Goal: Find specific page/section

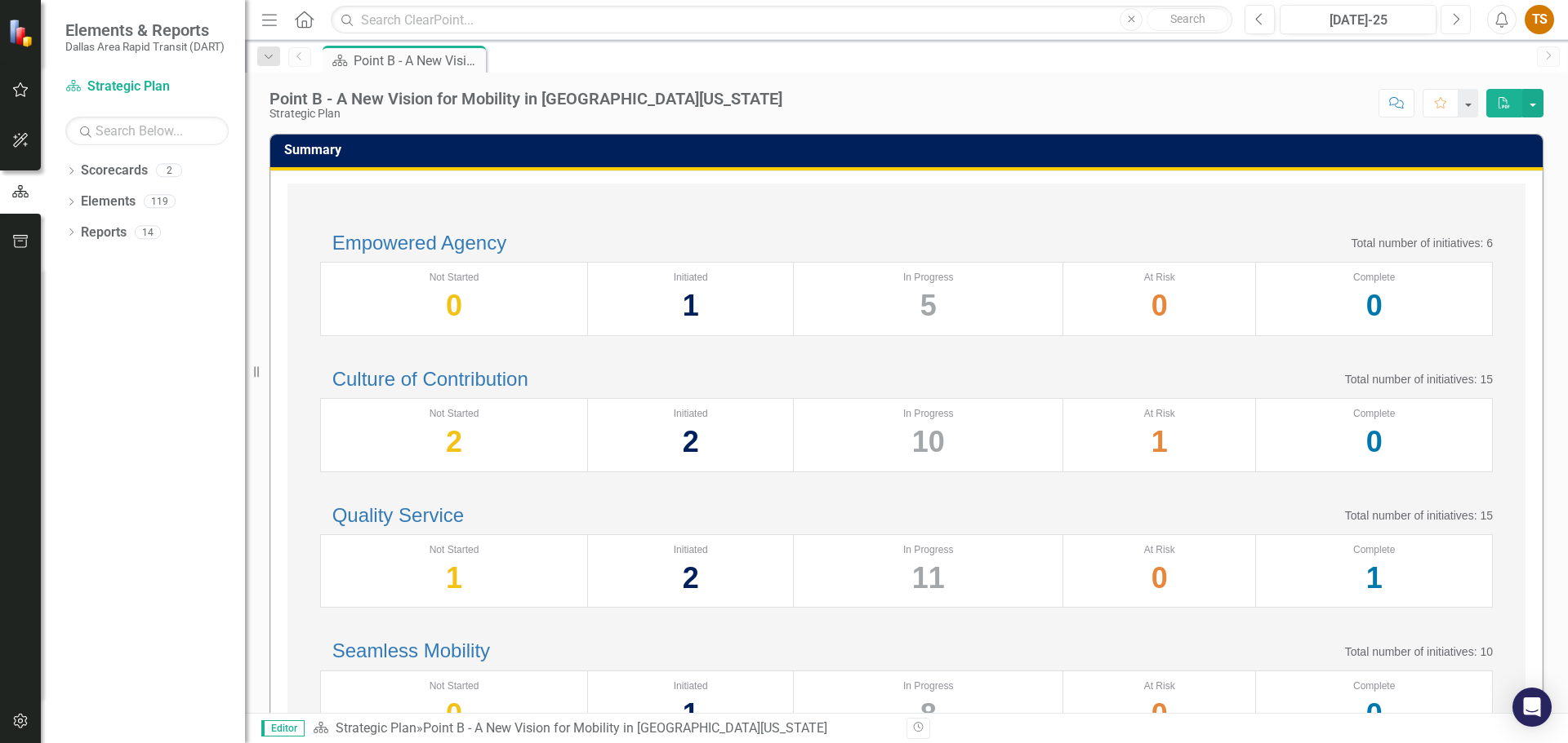
click at [1452, 23] on icon "Next" at bounding box center [1455, 20] width 9 height 15
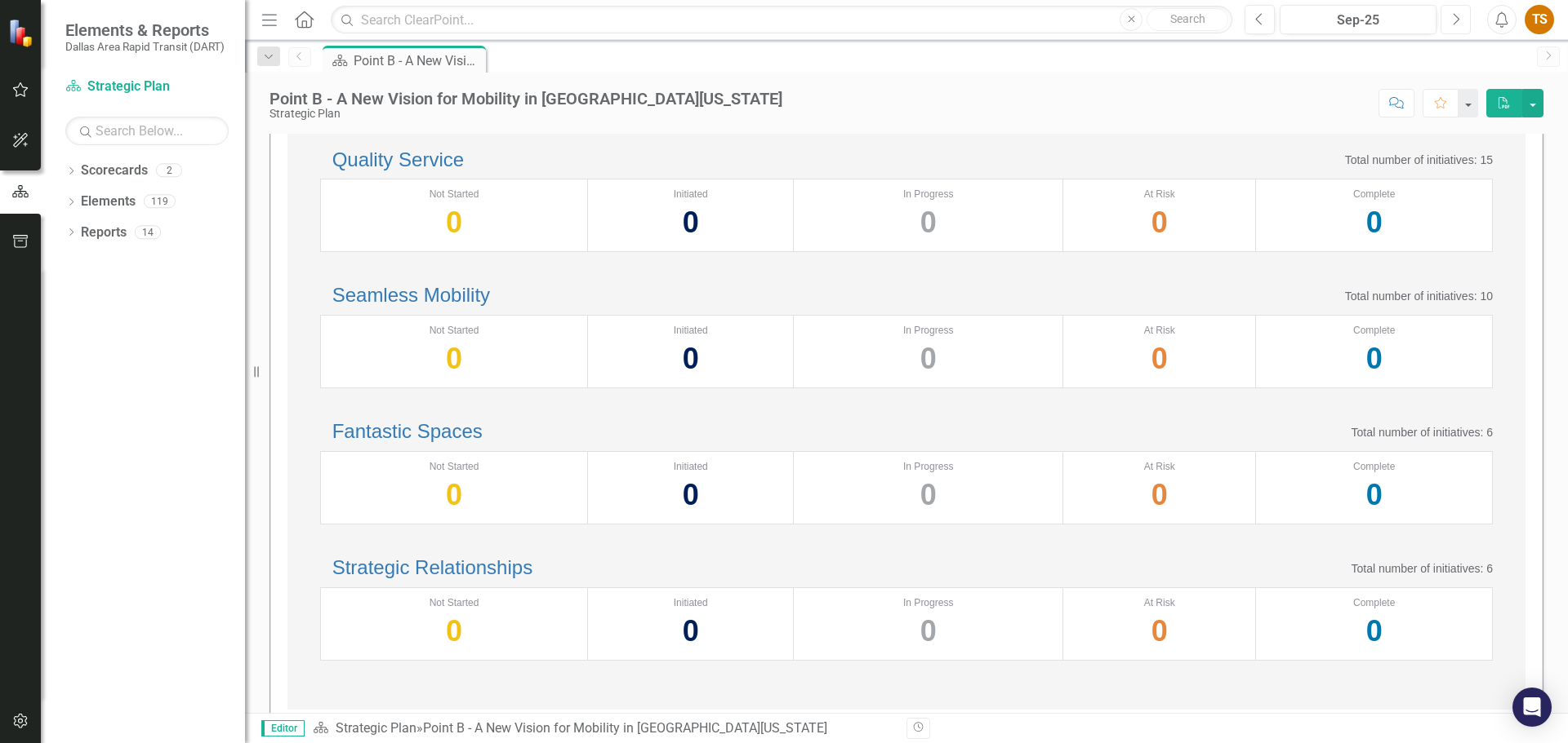
scroll to position [111, 0]
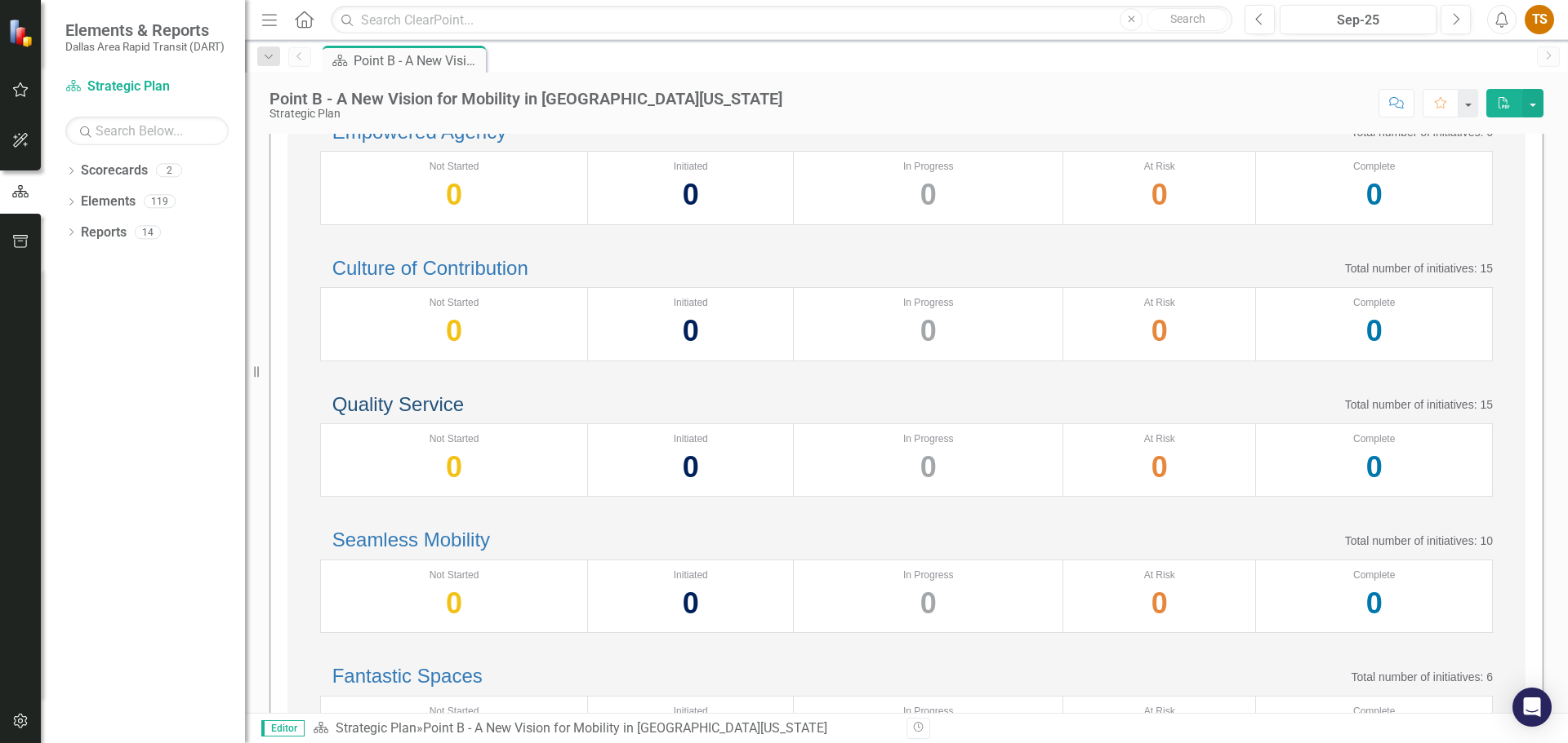
click at [464, 415] on link "Quality Service" at bounding box center [398, 404] width 131 height 22
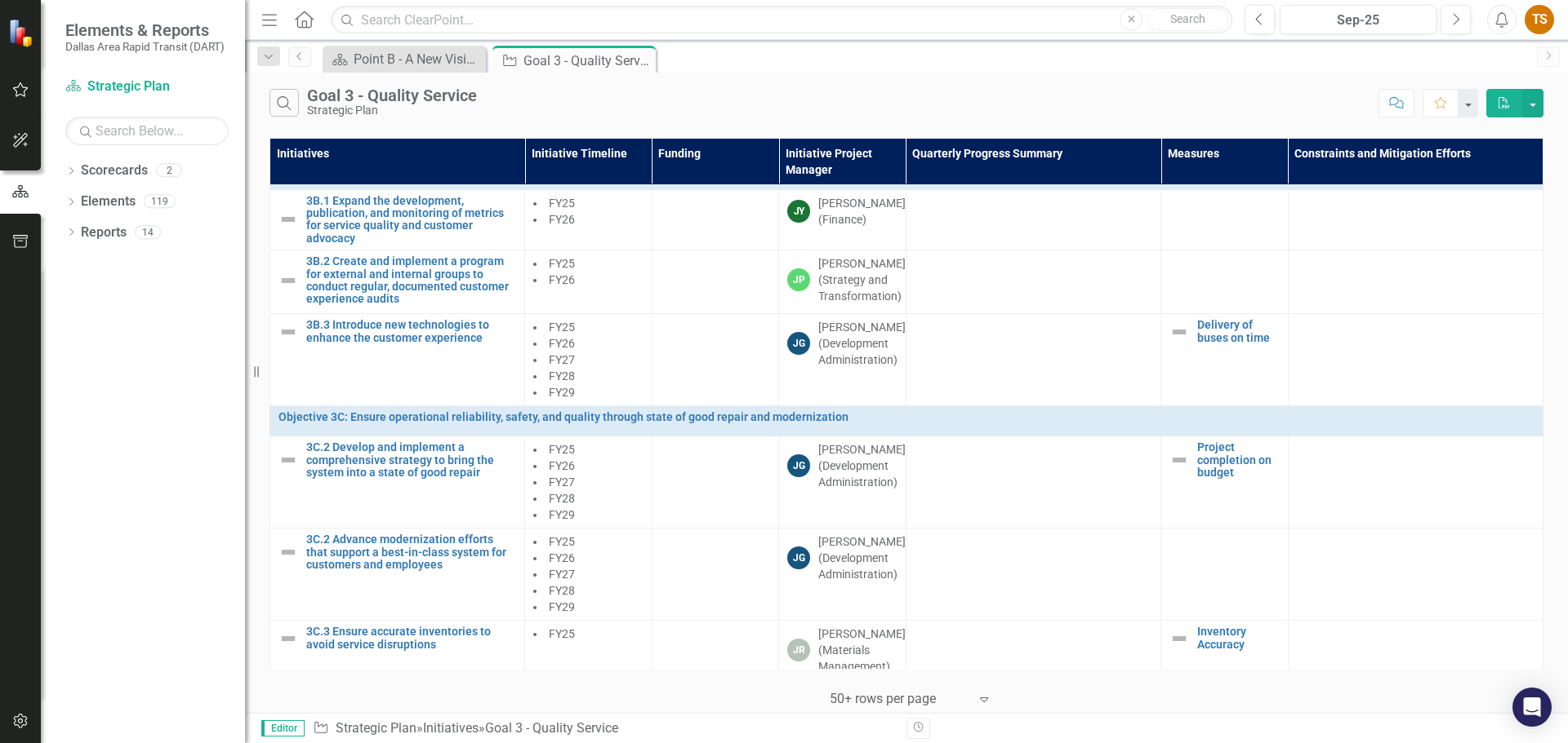
scroll to position [571, 0]
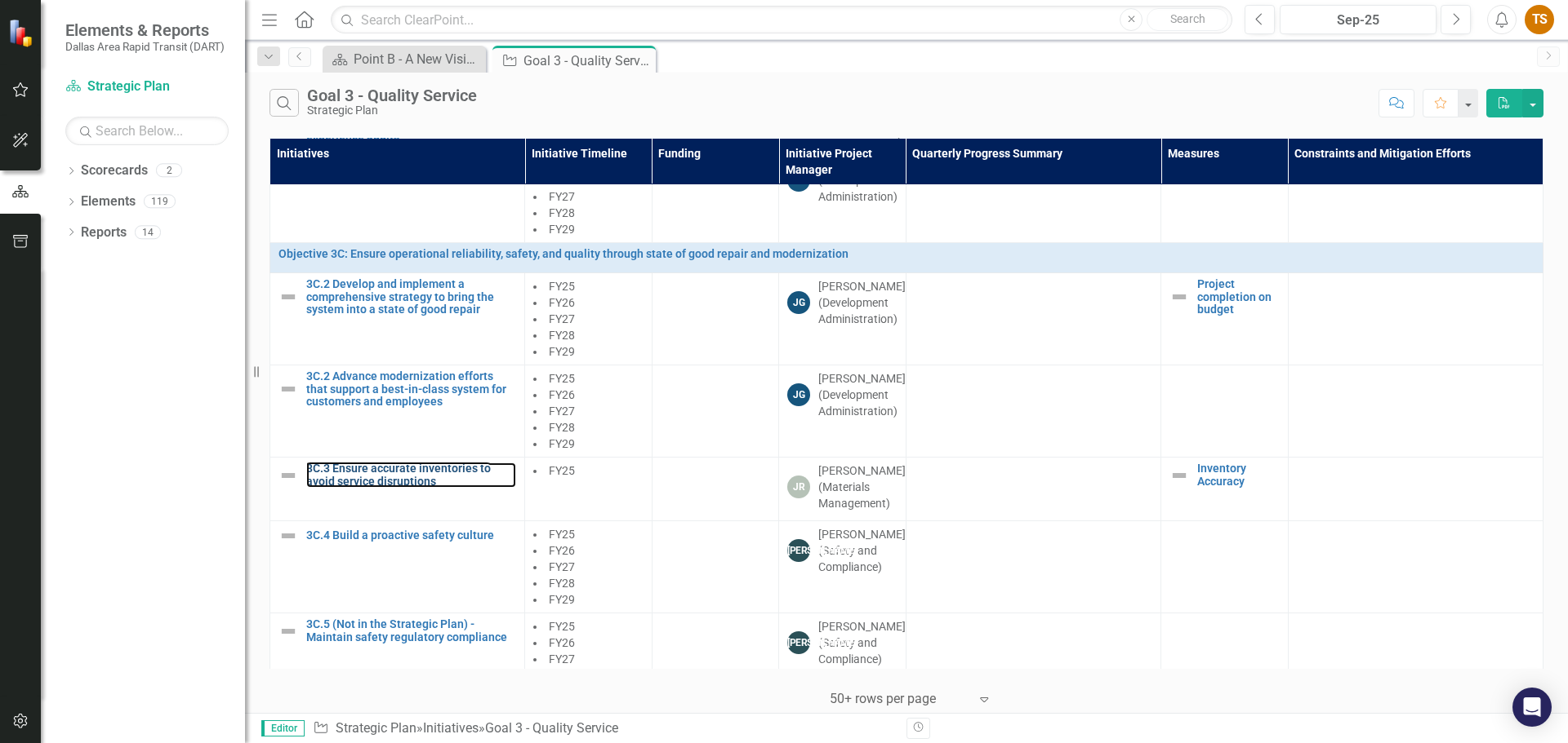
click at [465, 488] on link "3C.3 Ensure accurate inventories to avoid service disruptions" at bounding box center [411, 475] width 210 height 25
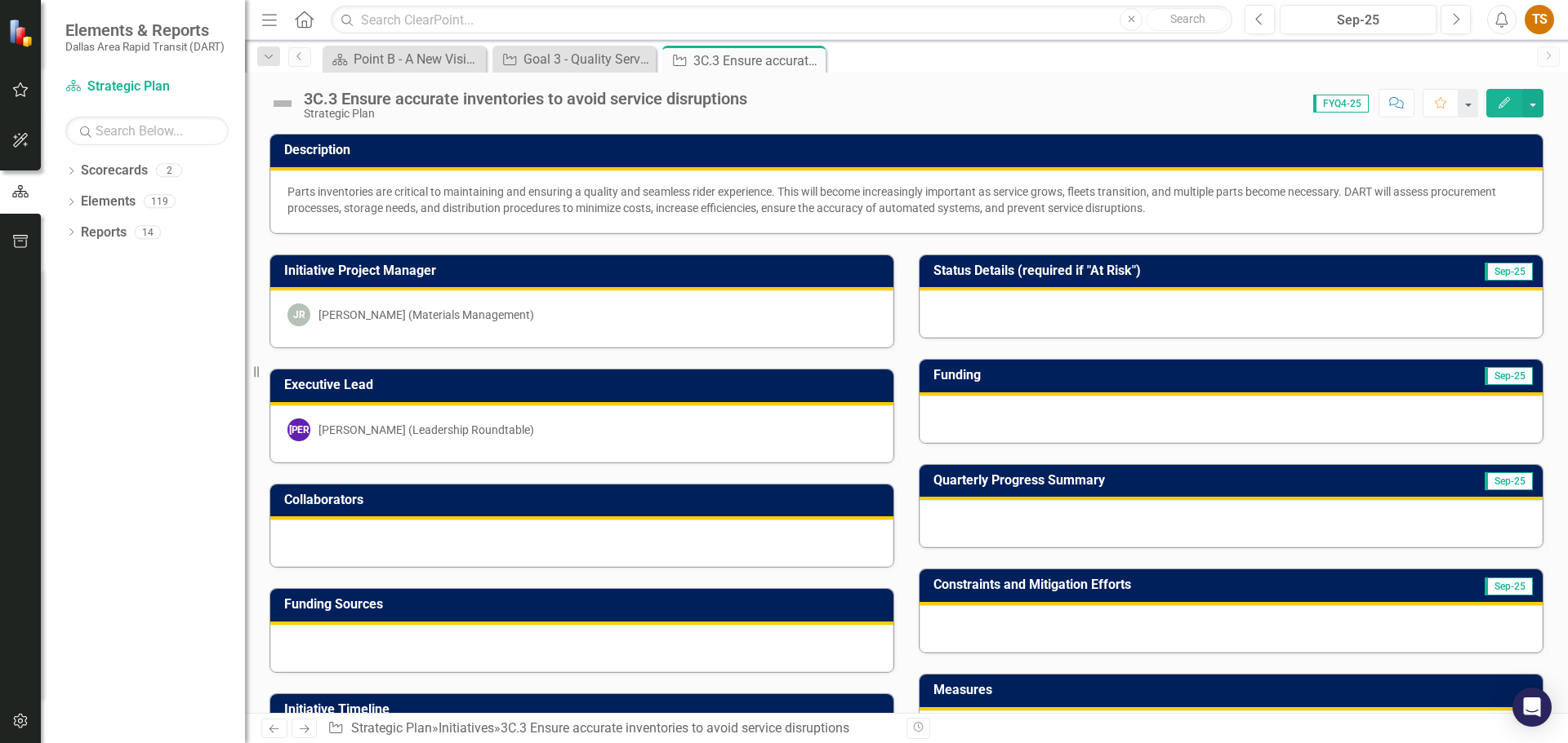
scroll to position [245, 0]
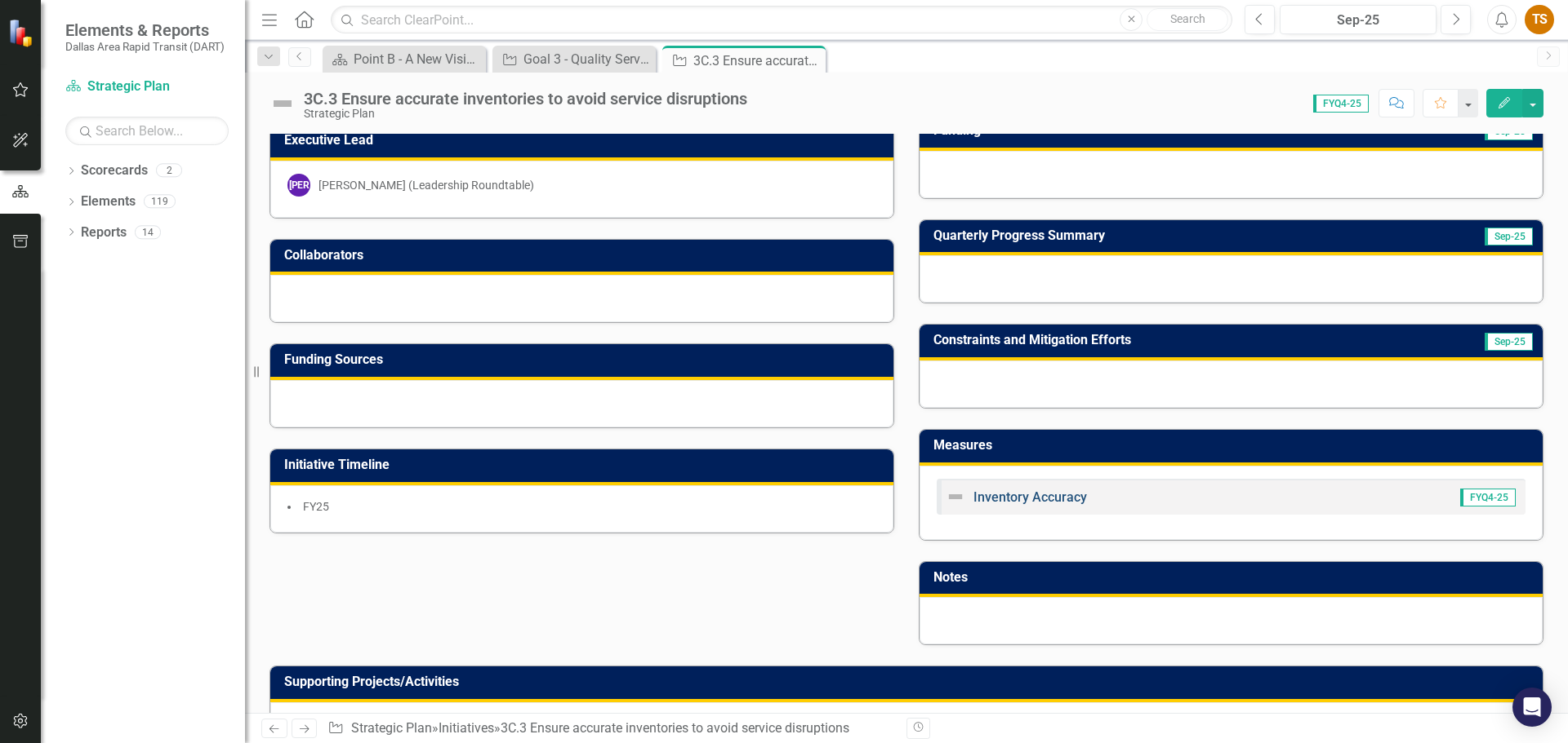
click at [1047, 496] on link "Inventory Accuracy" at bounding box center [1030, 497] width 114 height 16
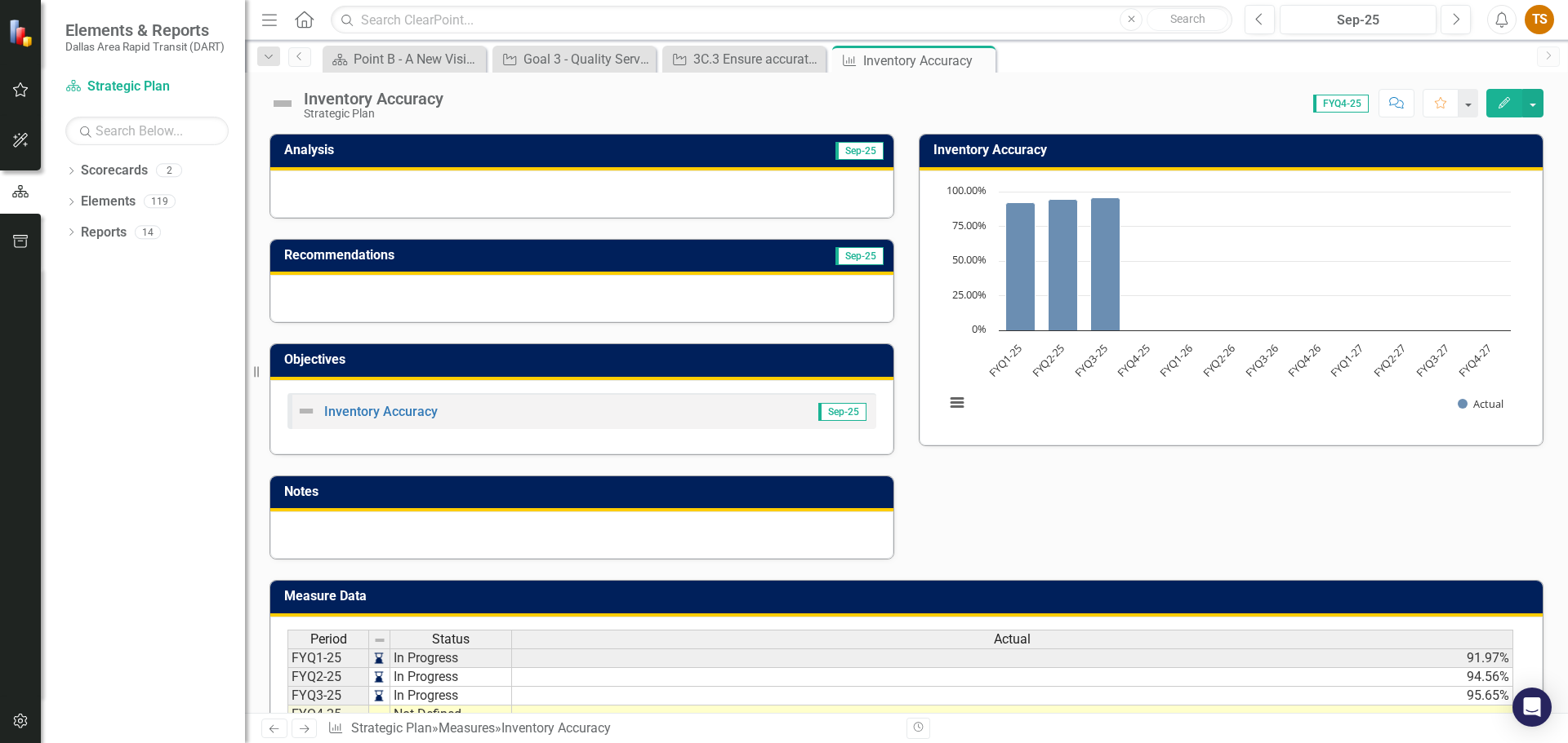
scroll to position [82, 0]
